Goal: Task Accomplishment & Management: Manage account settings

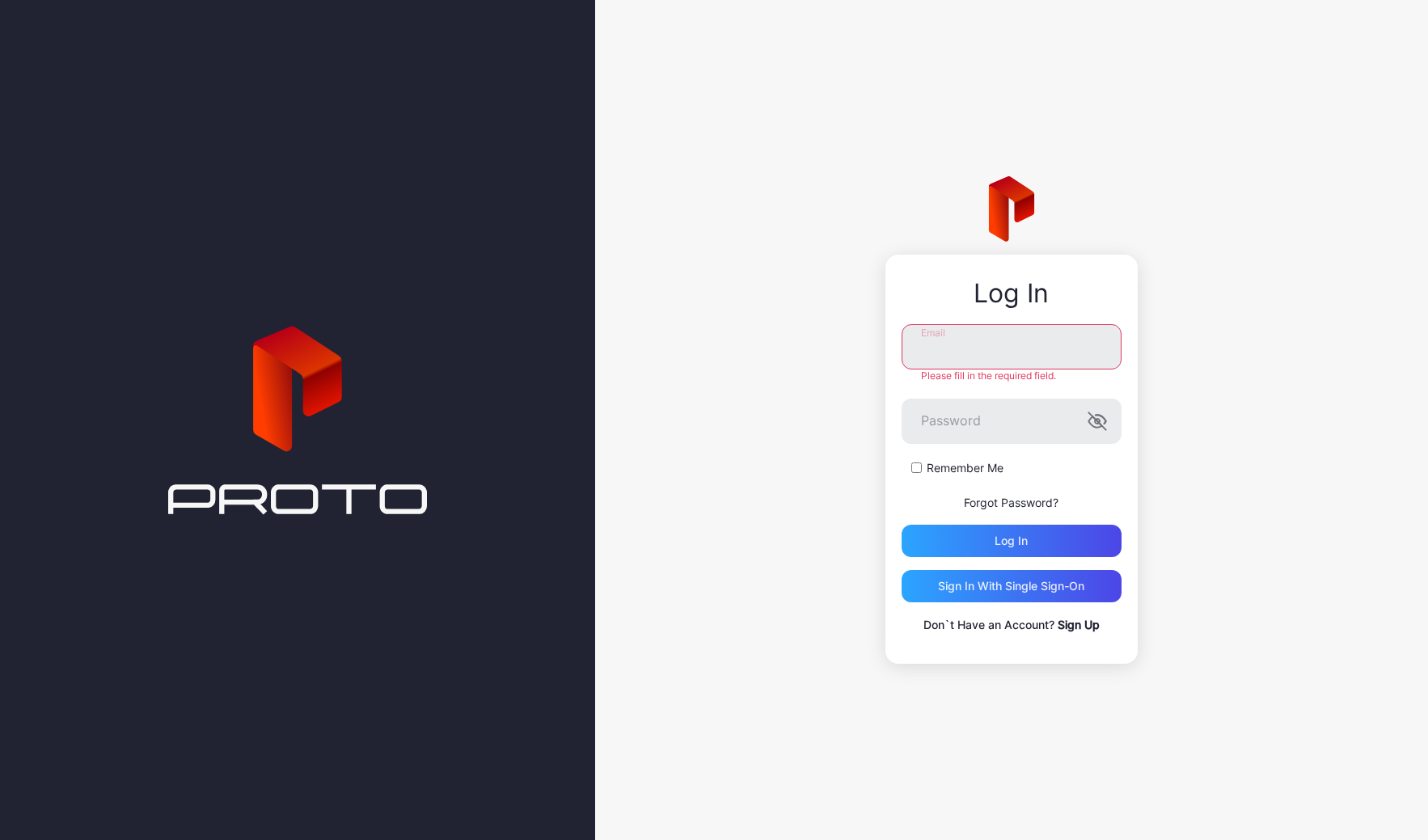
type input "**********"
click at [999, 543] on div "Log in" at bounding box center [1012, 541] width 220 height 32
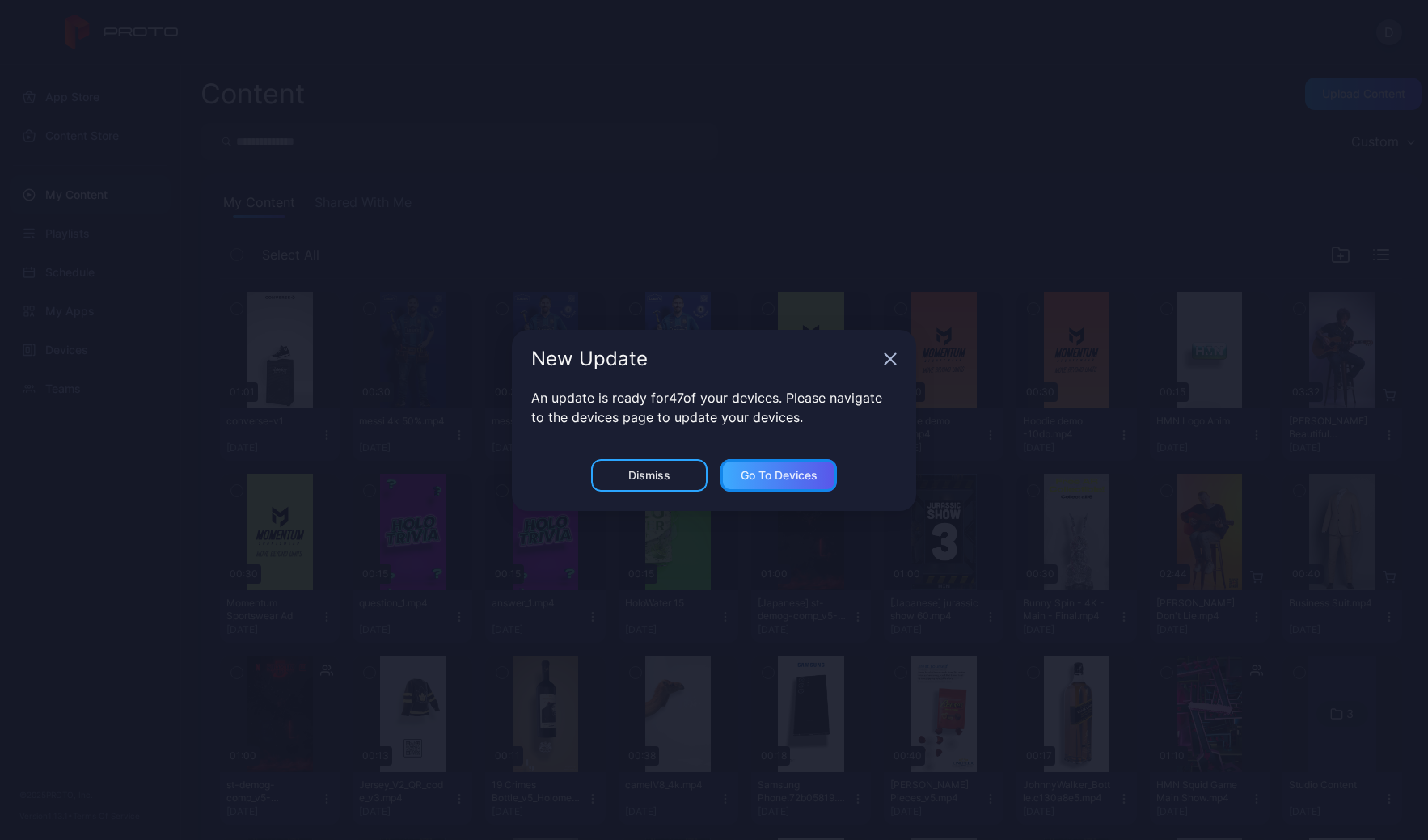
click at [744, 480] on div "Go to devices" at bounding box center [779, 476] width 77 height 13
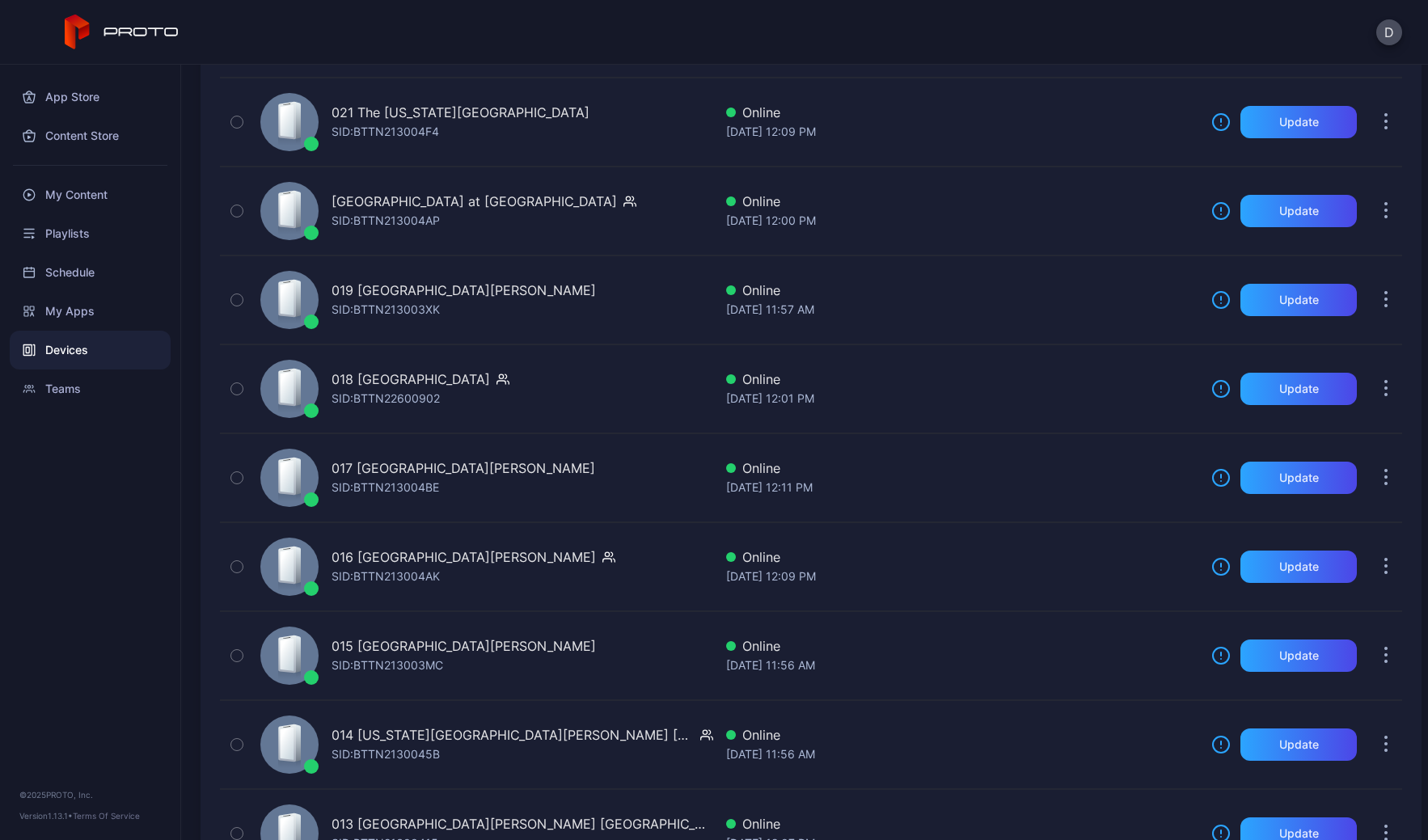
scroll to position [2687, 0]
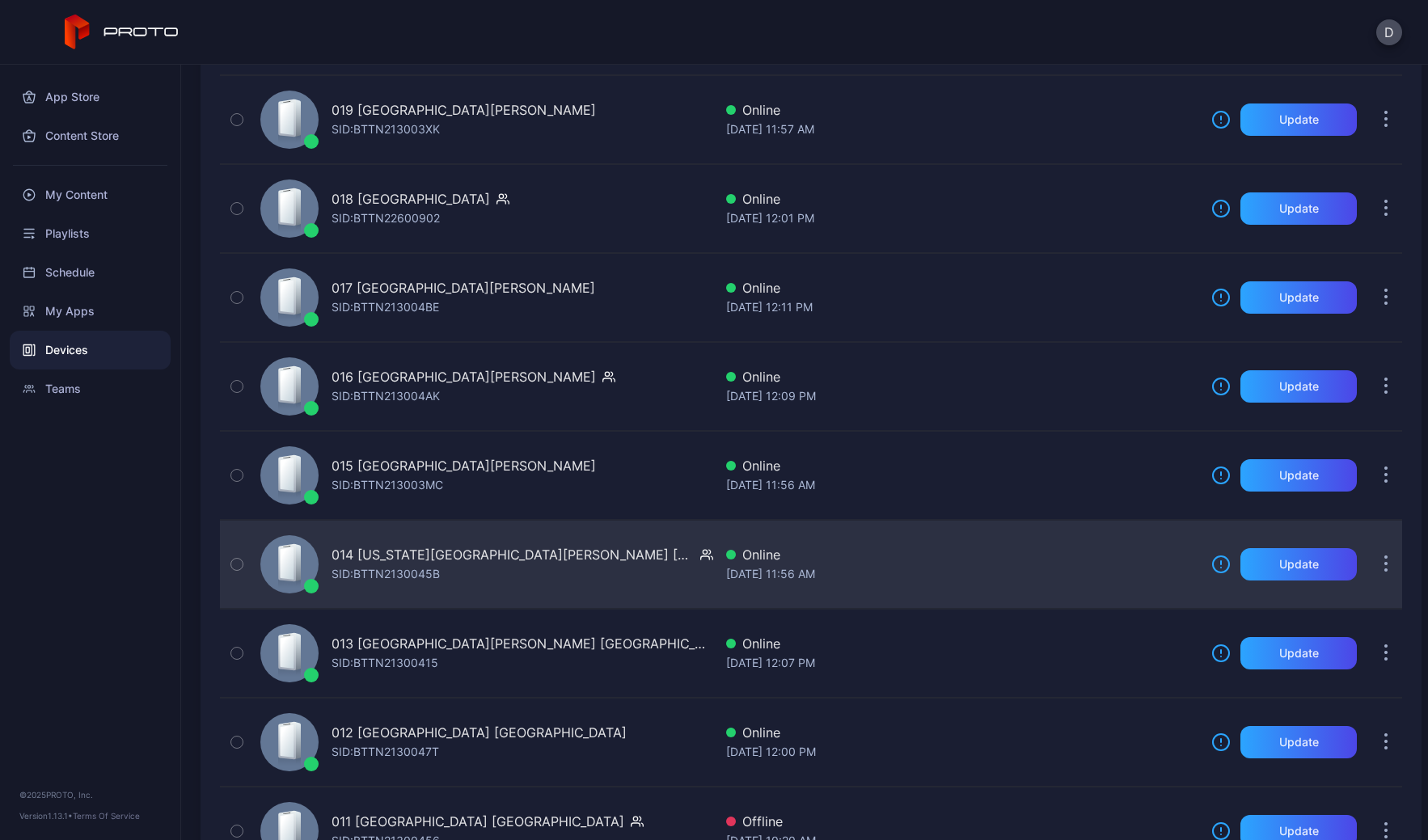
click at [541, 559] on div "014 Arizona Mills AZ SID: BTTN2130045B" at bounding box center [483, 565] width 459 height 81
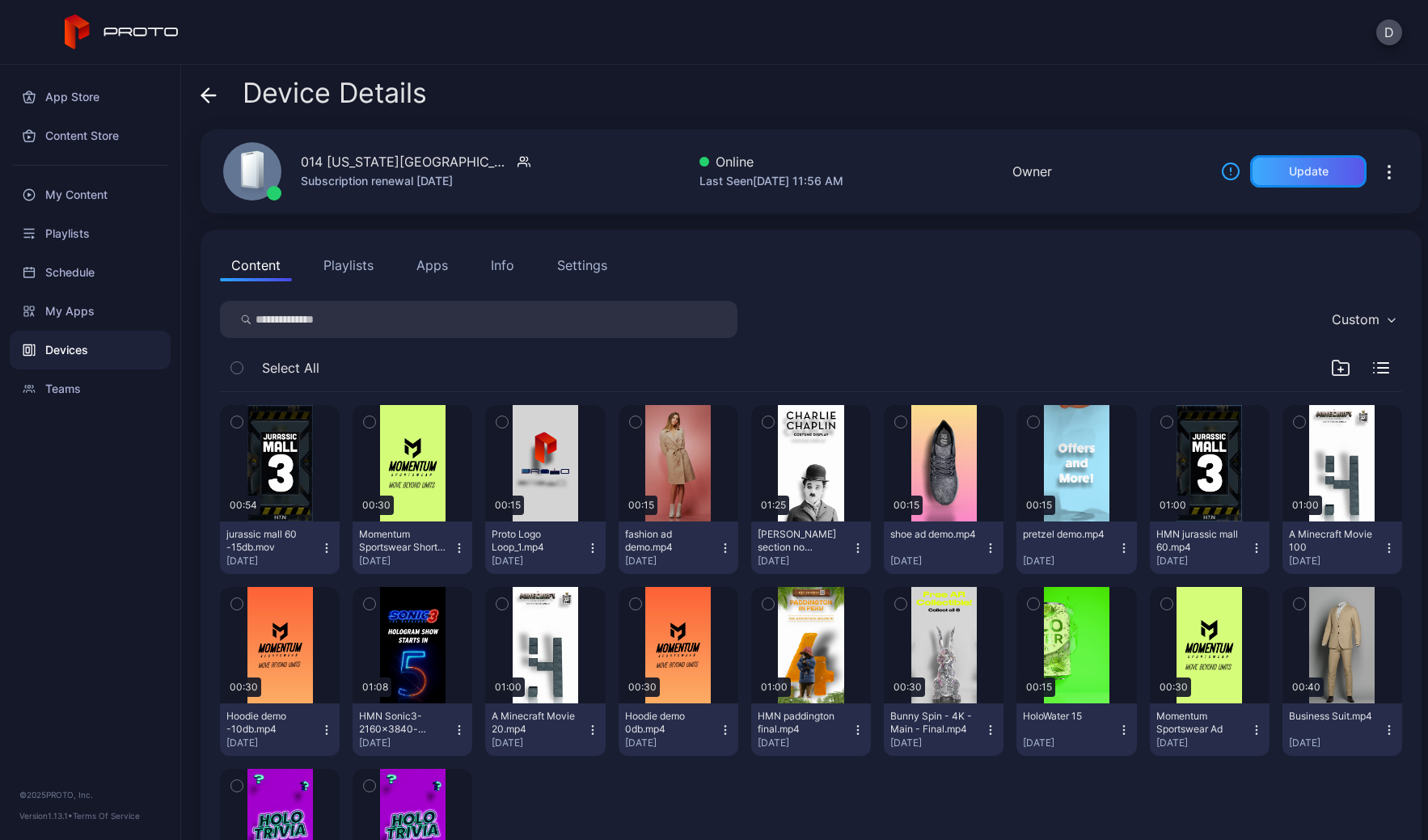
click at [1297, 166] on div "Update" at bounding box center [1309, 172] width 40 height 13
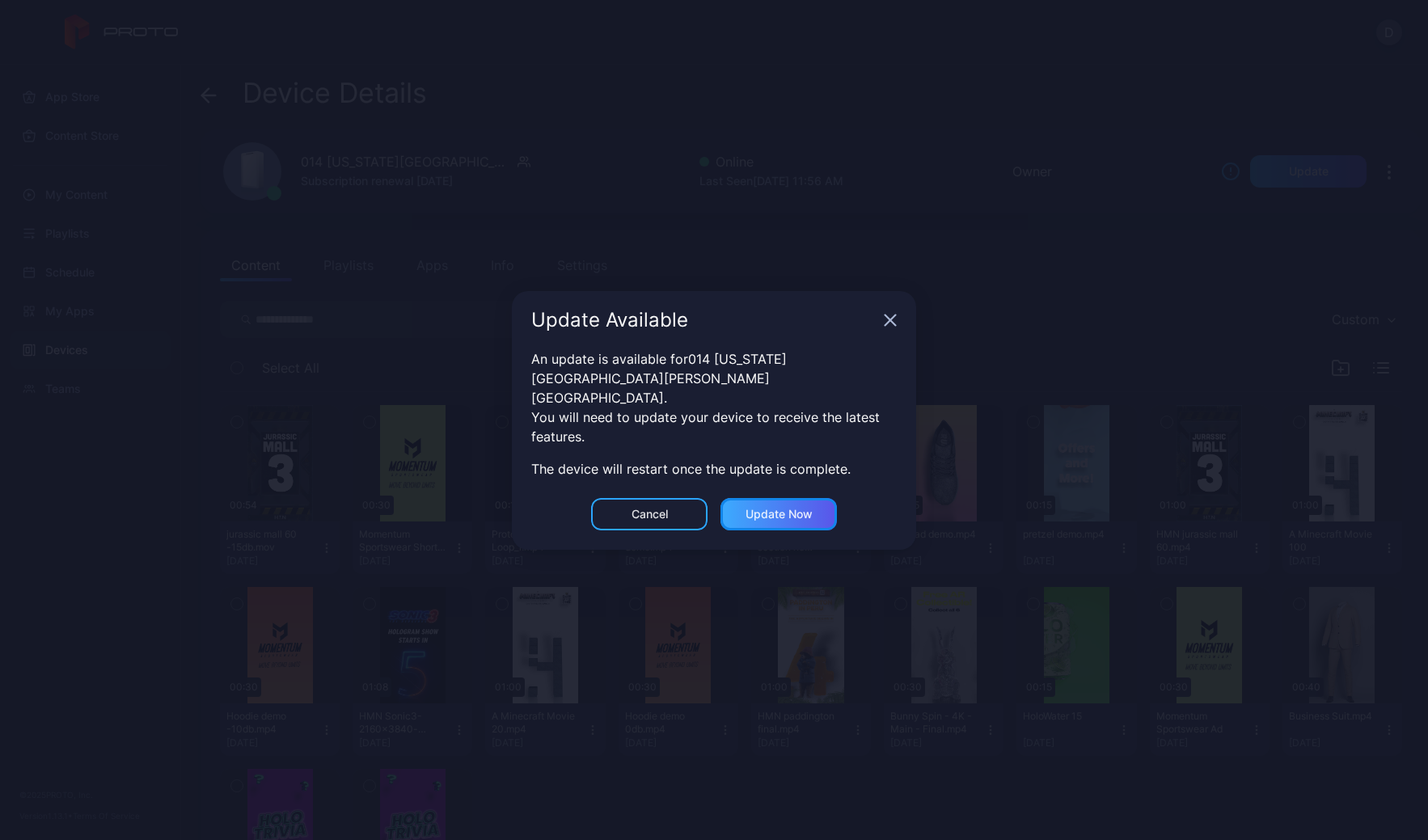
click at [799, 508] on div "Update now" at bounding box center [779, 515] width 67 height 13
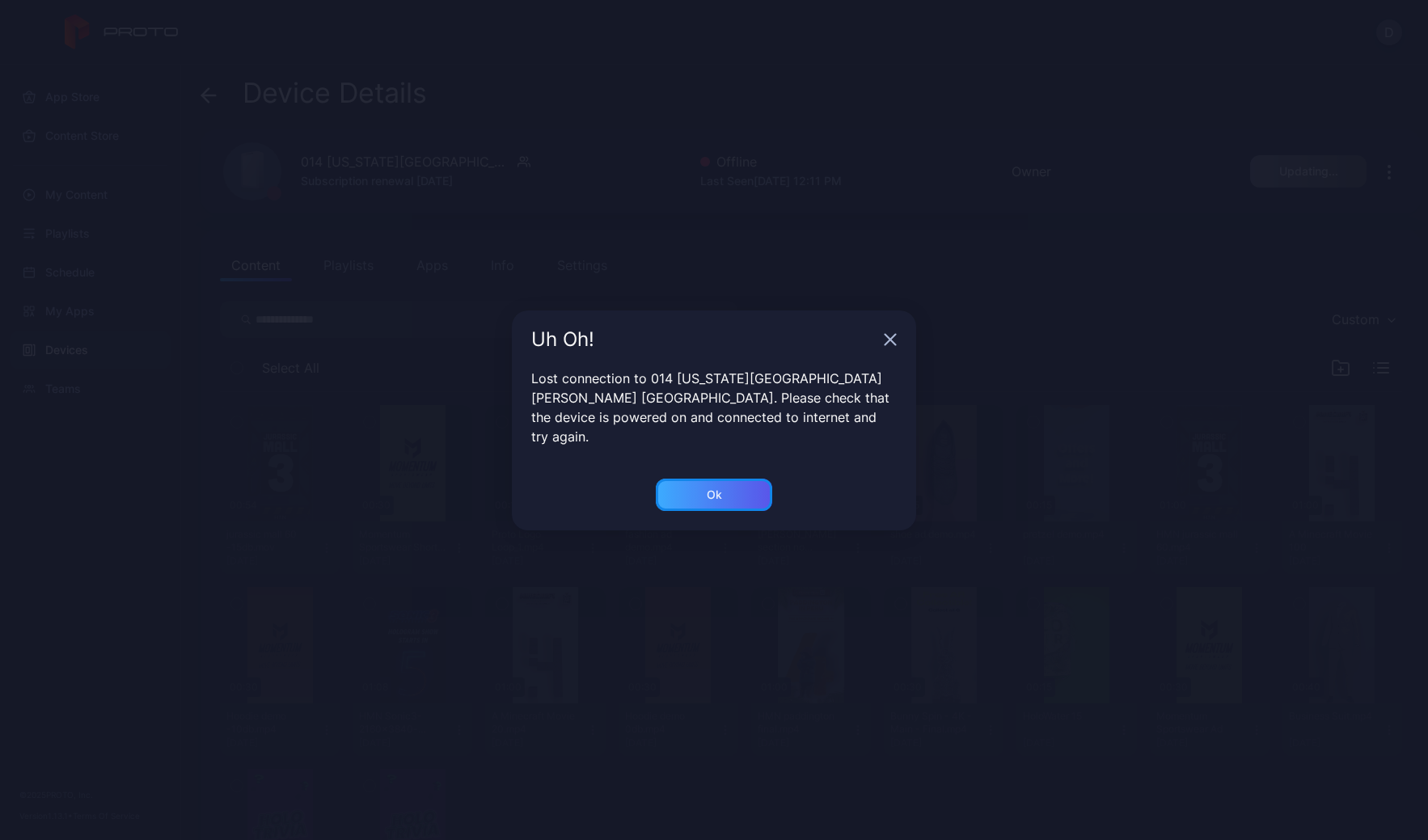
click at [726, 482] on div "Ok" at bounding box center [714, 494] width 116 height 32
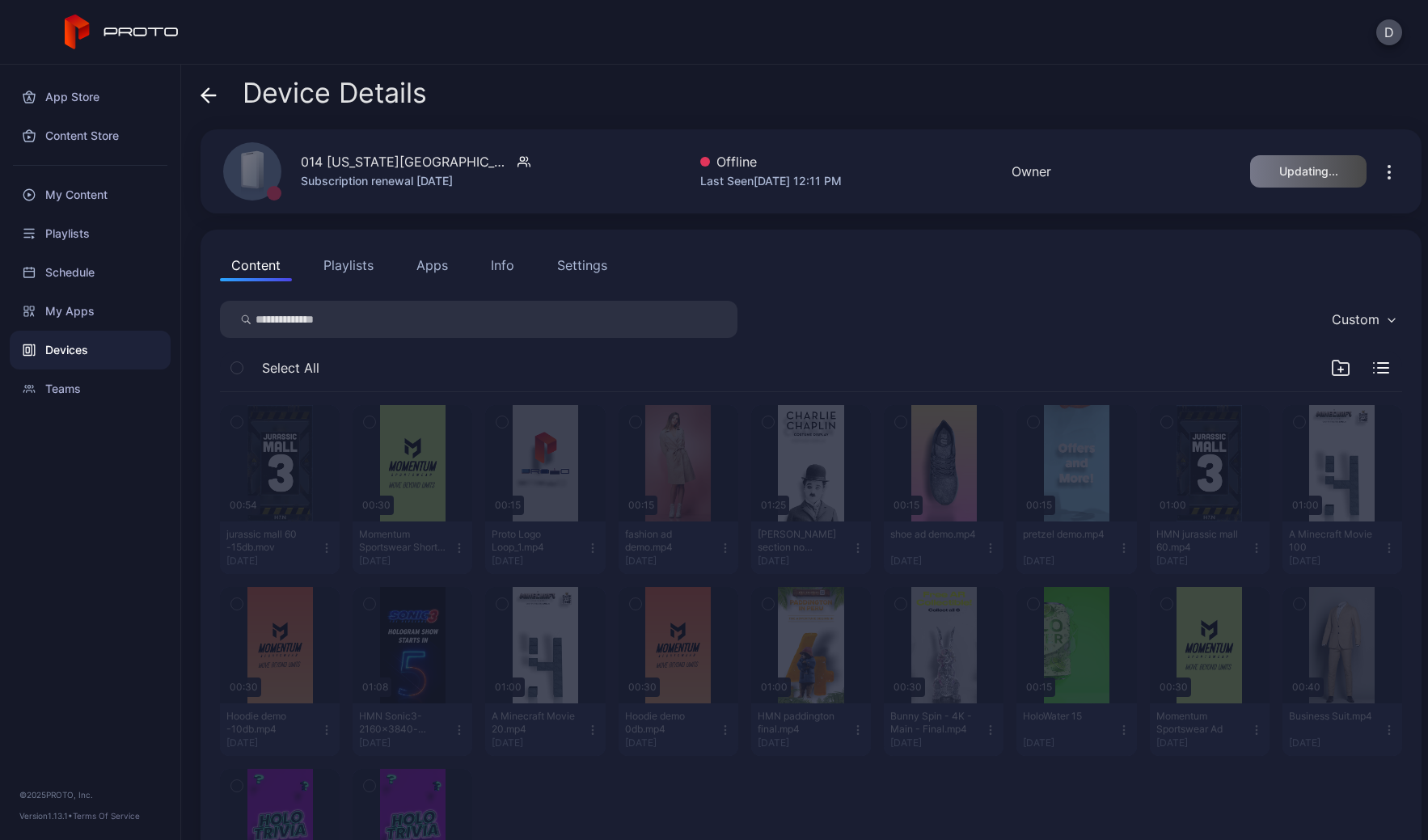
click at [199, 95] on div "Device Details 014 [US_STATE][GEOGRAPHIC_DATA][PERSON_NAME] [GEOGRAPHIC_DATA] S…" at bounding box center [804, 452] width 1247 height 775
click at [215, 96] on icon at bounding box center [209, 96] width 17 height 17
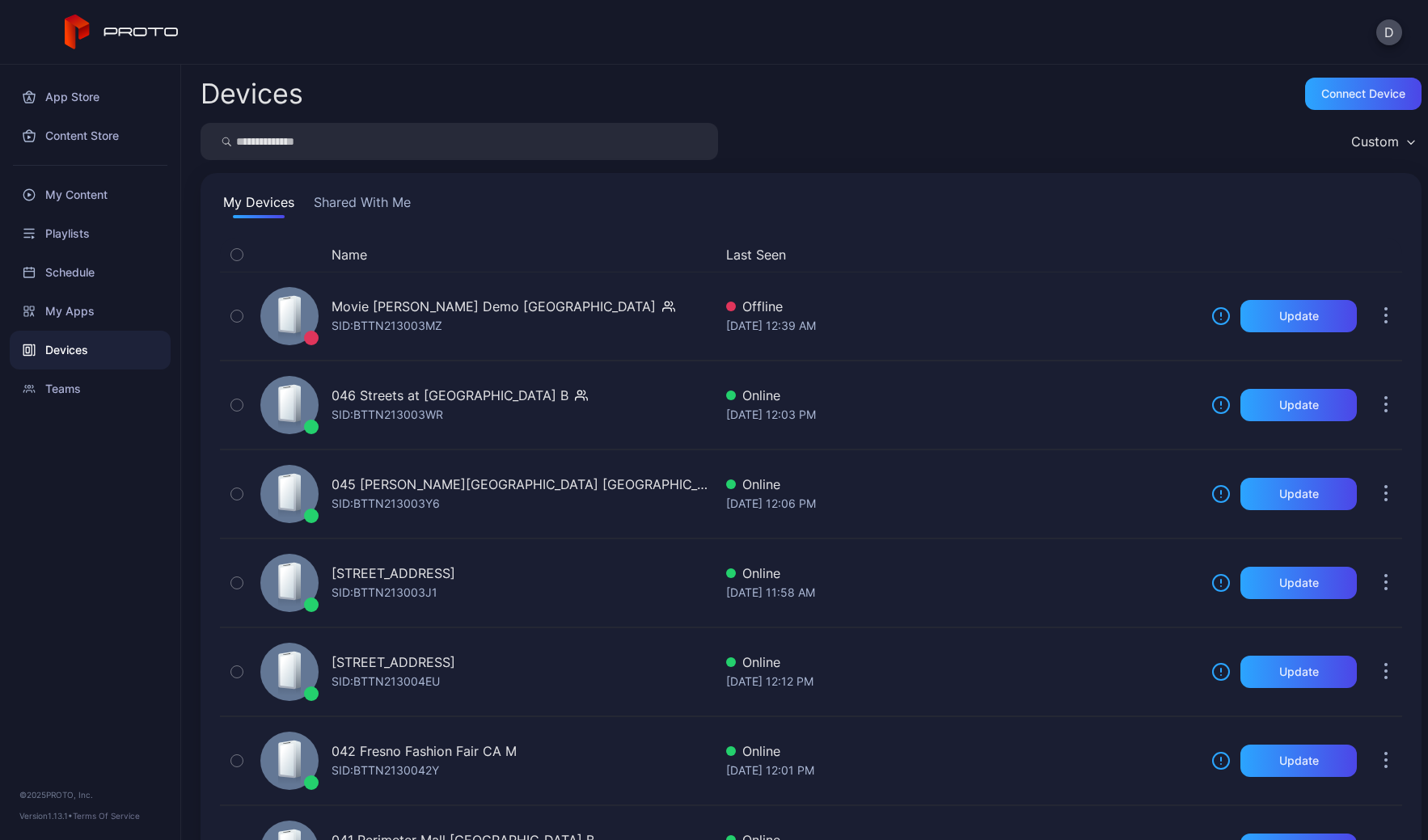
click at [670, 67] on div "Devices Connect device Custom My Devices Shared With Me Name Last Seen Movie Wa…" at bounding box center [804, 452] width 1247 height 775
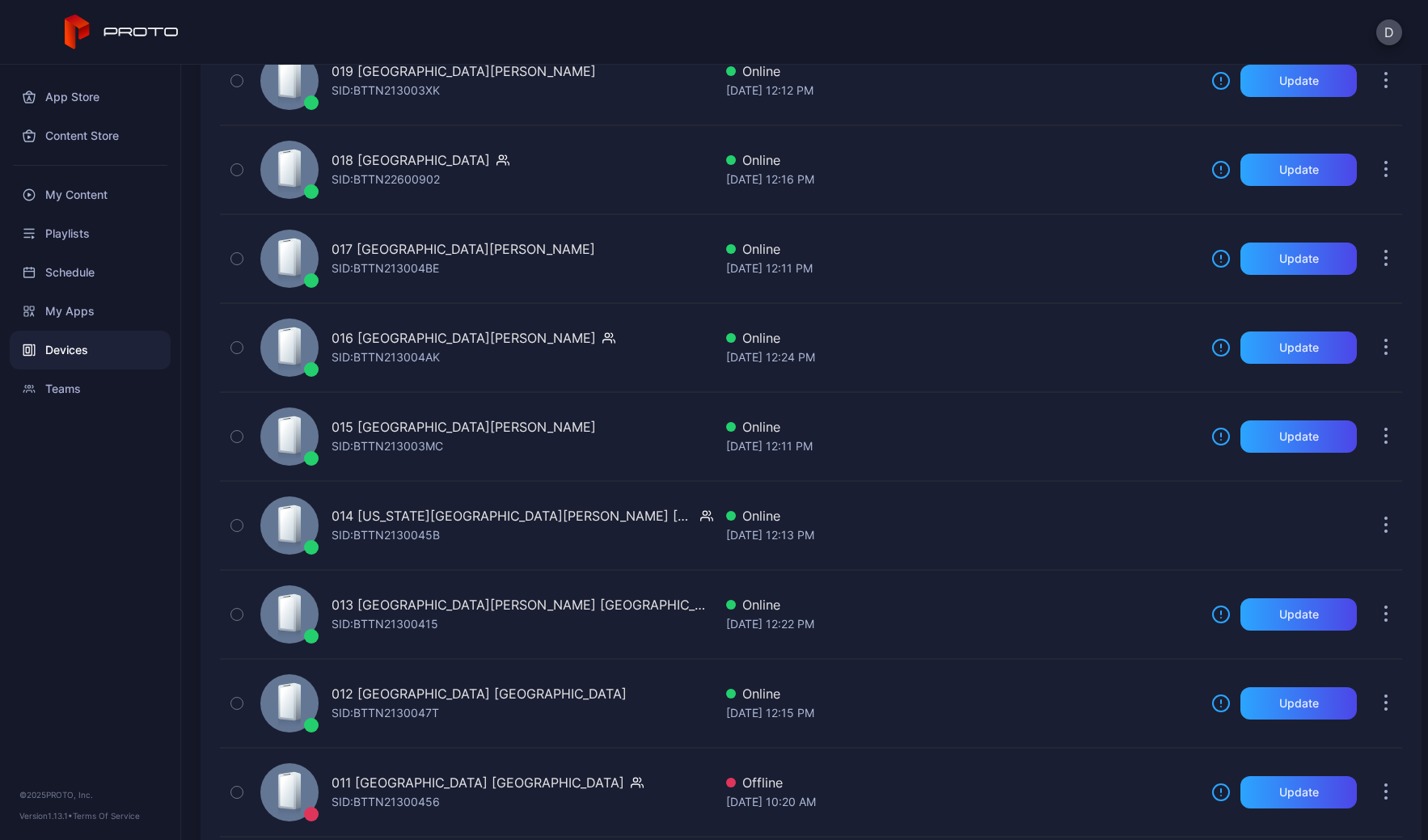
scroll to position [2736, 0]
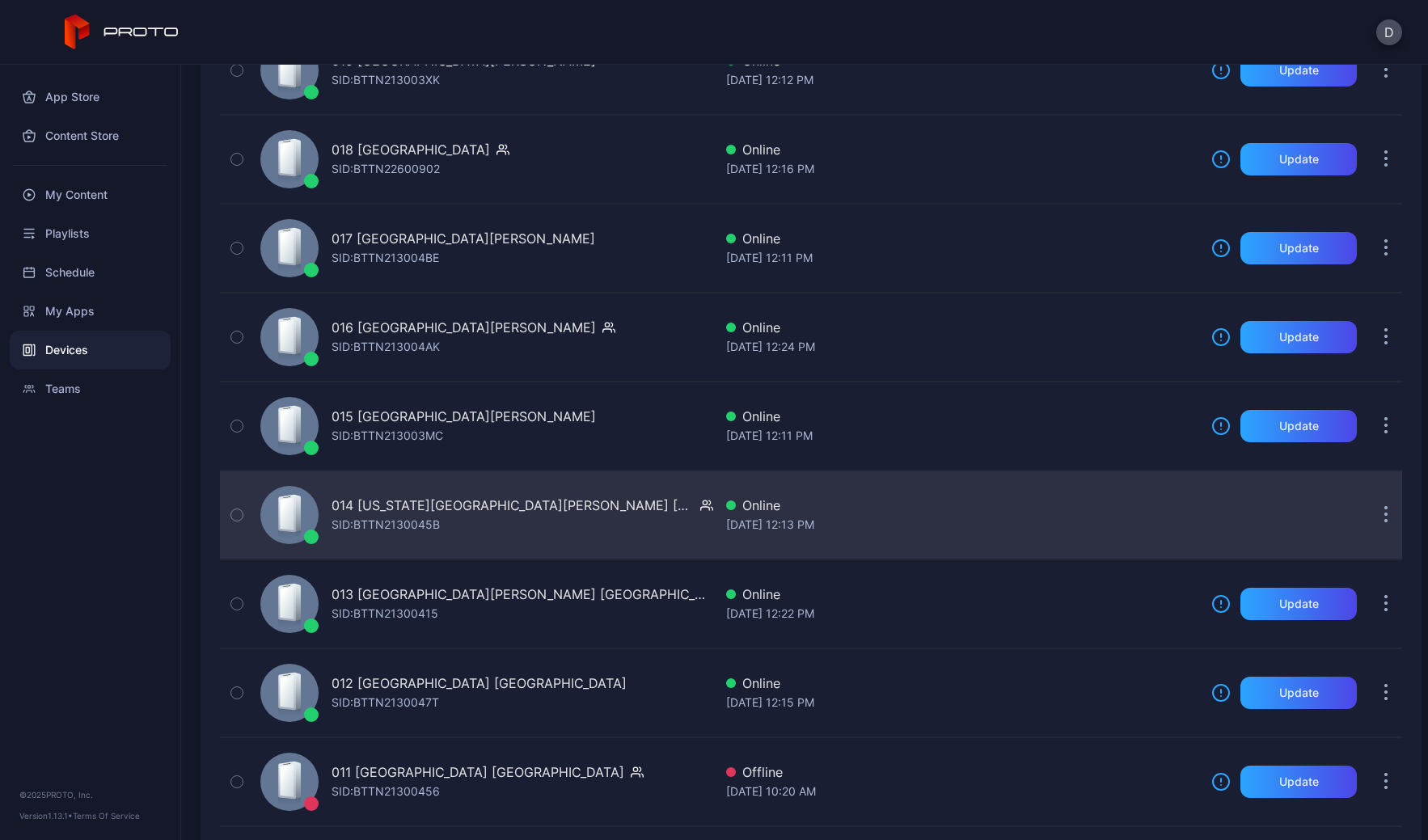
click at [591, 501] on div "014 Arizona Mills AZ SID: BTTN2130045B" at bounding box center [483, 516] width 459 height 81
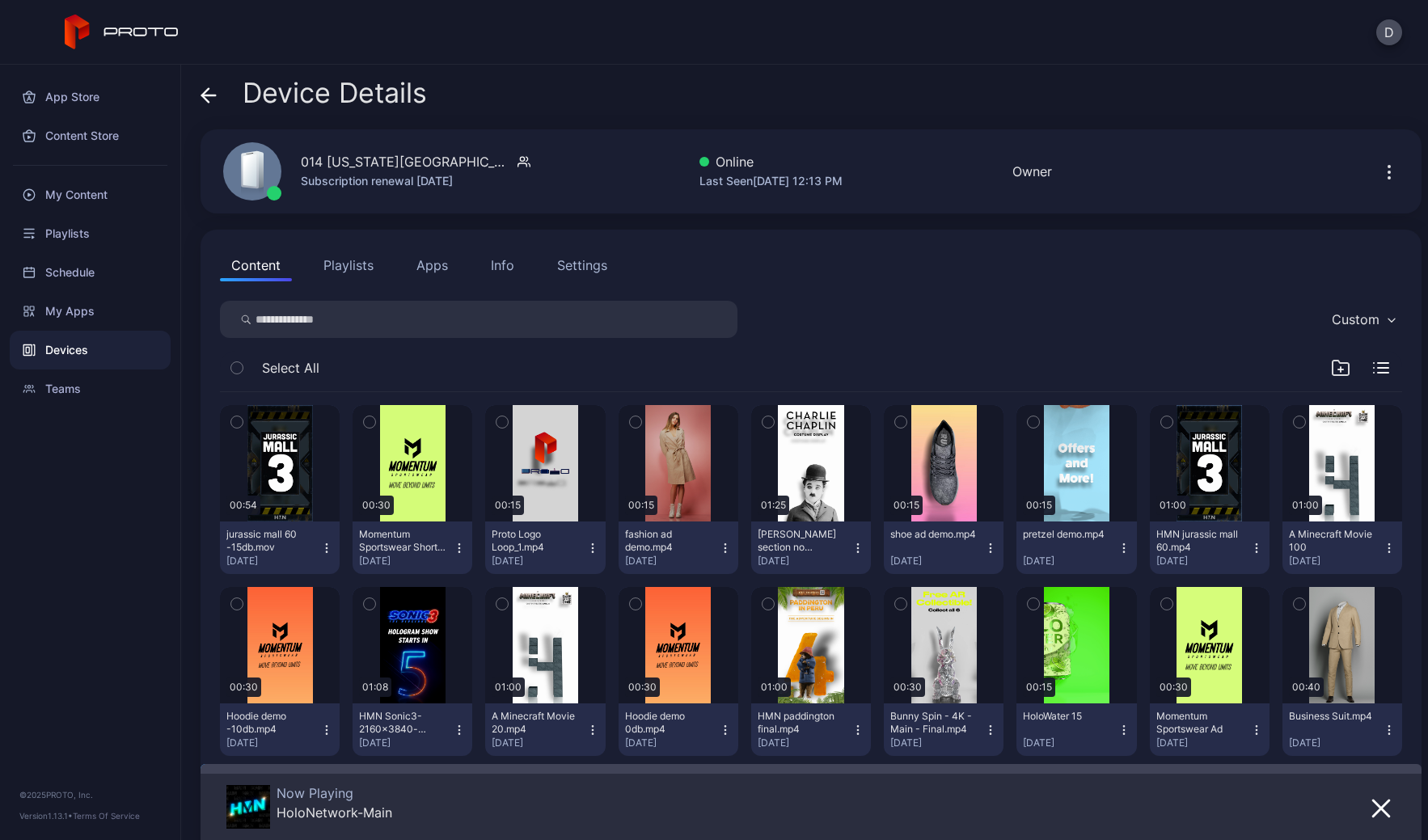
click at [570, 268] on div "Settings" at bounding box center [582, 265] width 50 height 19
